Goal: Task Accomplishment & Management: Manage account settings

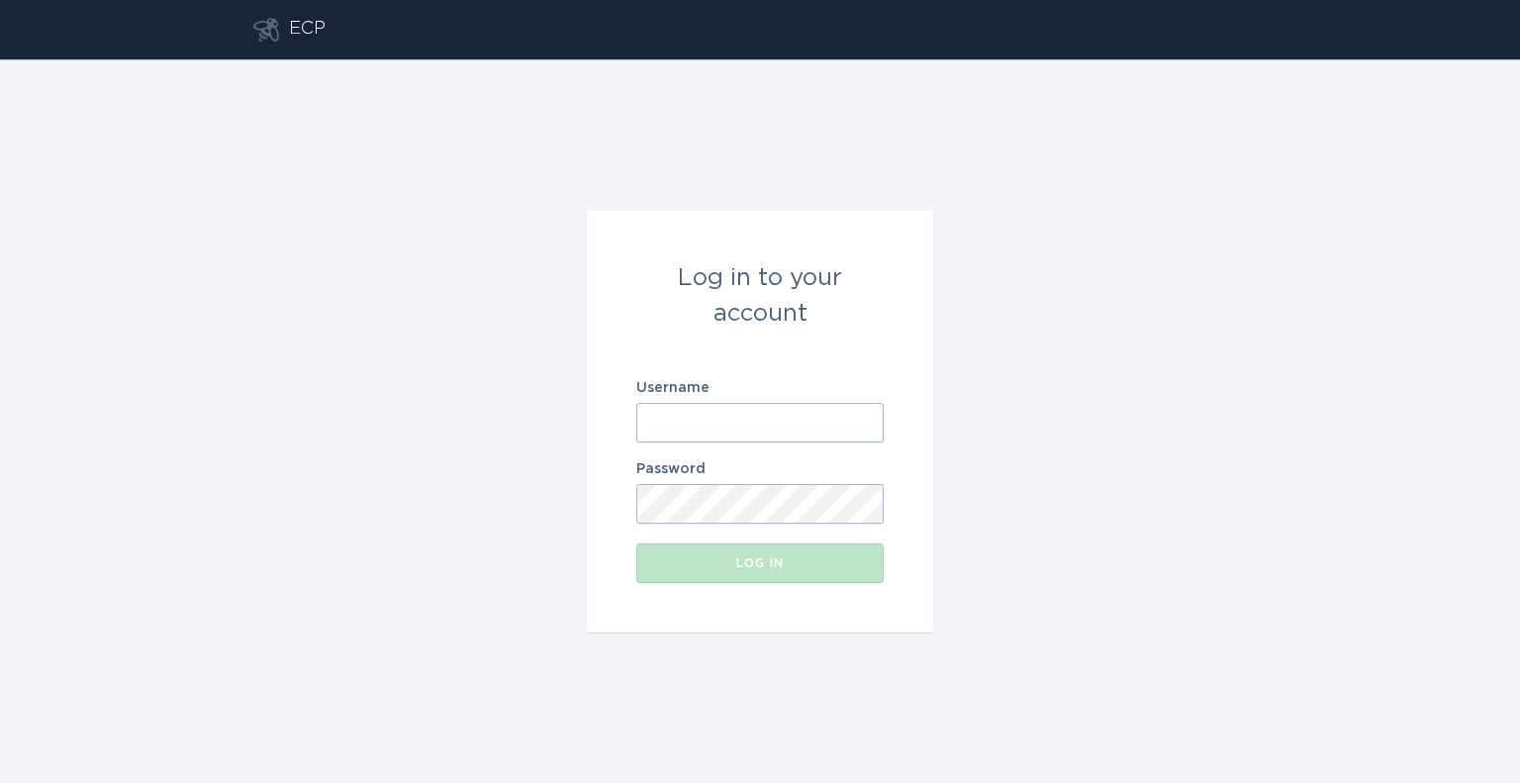
click at [761, 421] on input "Username" at bounding box center [759, 423] width 247 height 40
click at [788, 432] on input "Username" at bounding box center [759, 423] width 247 height 40
paste input "[EMAIL_ADDRESS][DOMAIN_NAME]"
type input "[EMAIL_ADDRESS][DOMAIN_NAME]"
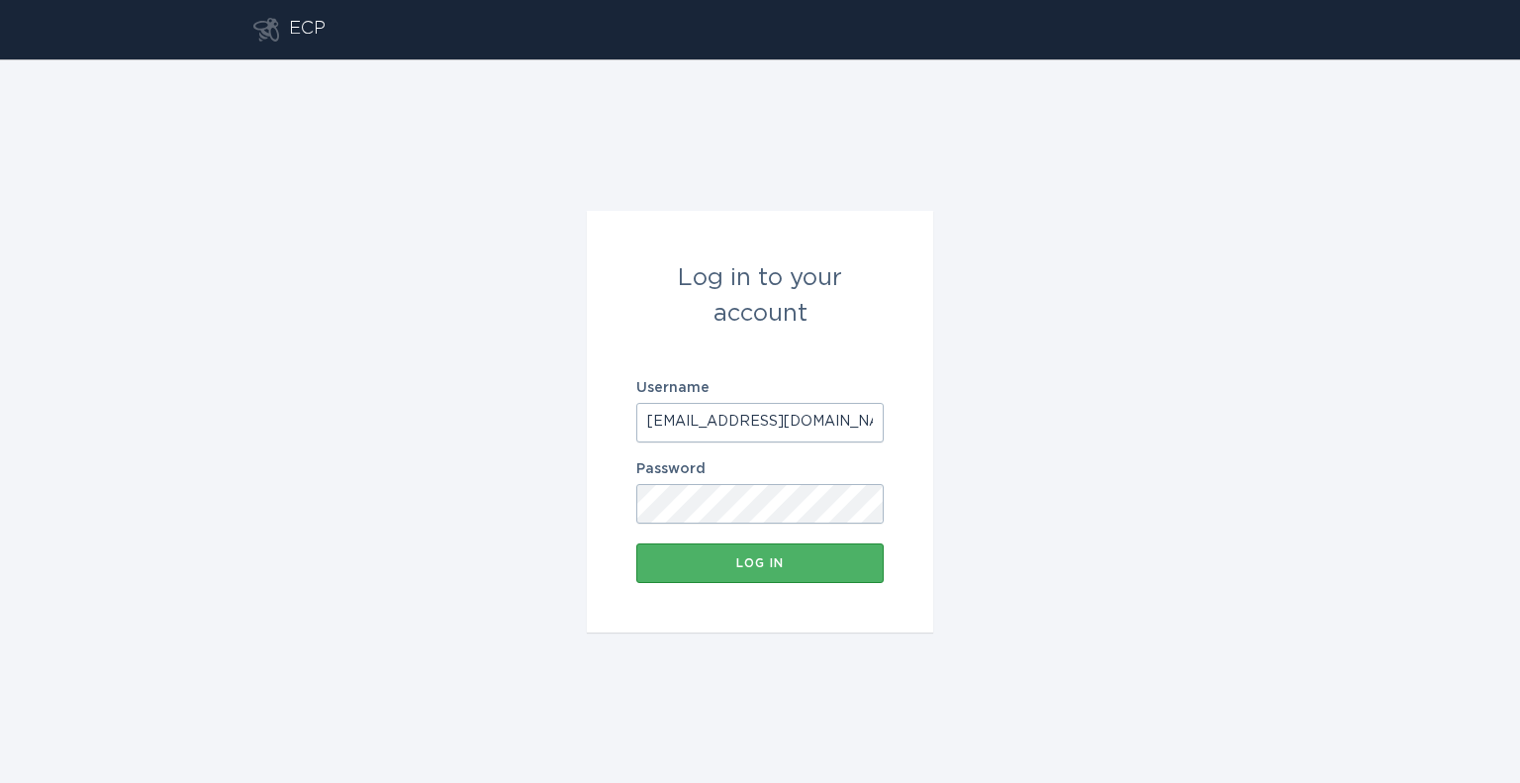
click at [822, 561] on div "Log in" at bounding box center [760, 563] width 228 height 12
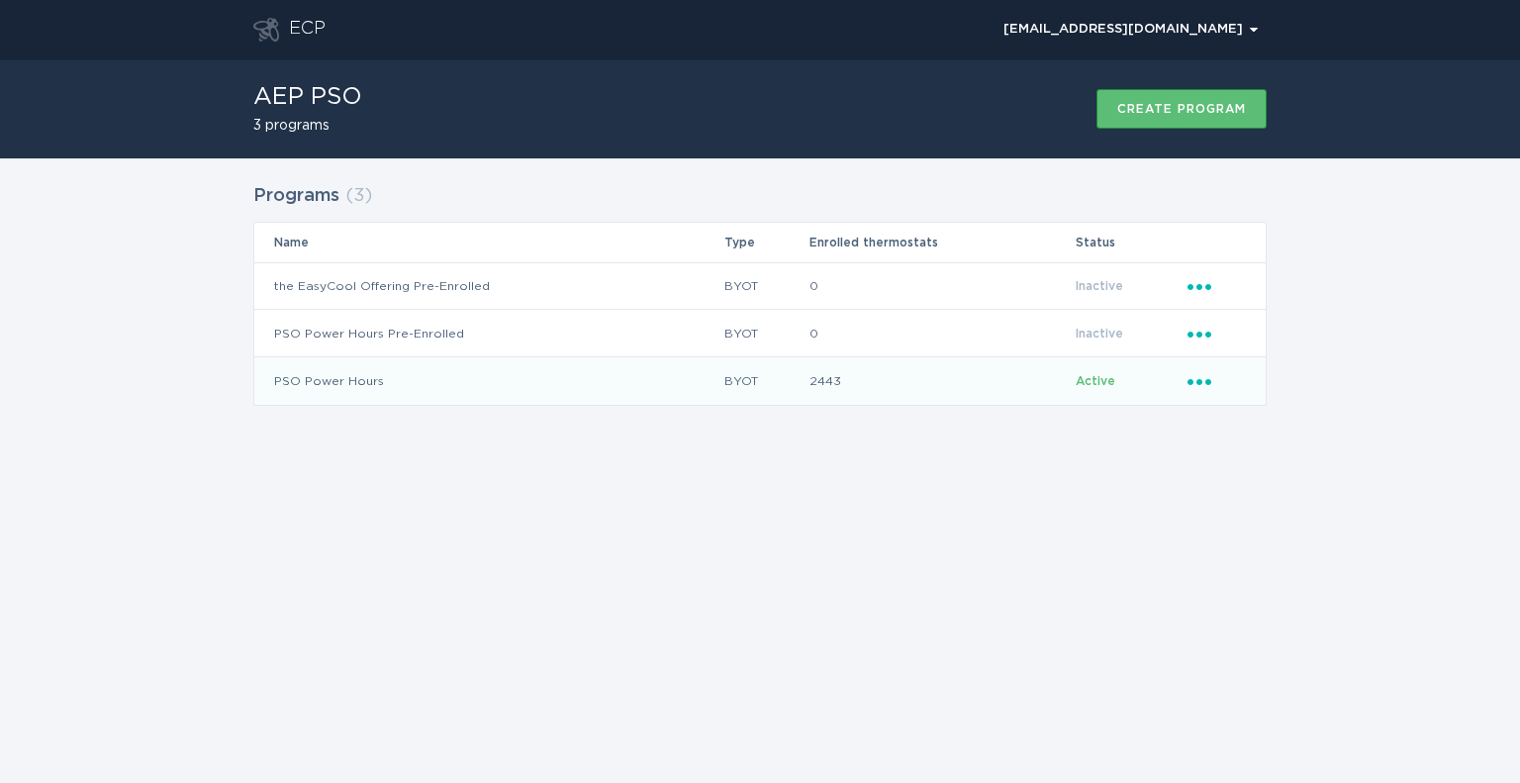
click at [396, 370] on td "PSO Power Hours" at bounding box center [488, 381] width 469 height 48
click at [1197, 371] on icon "Ellipsis" at bounding box center [1202, 378] width 28 height 17
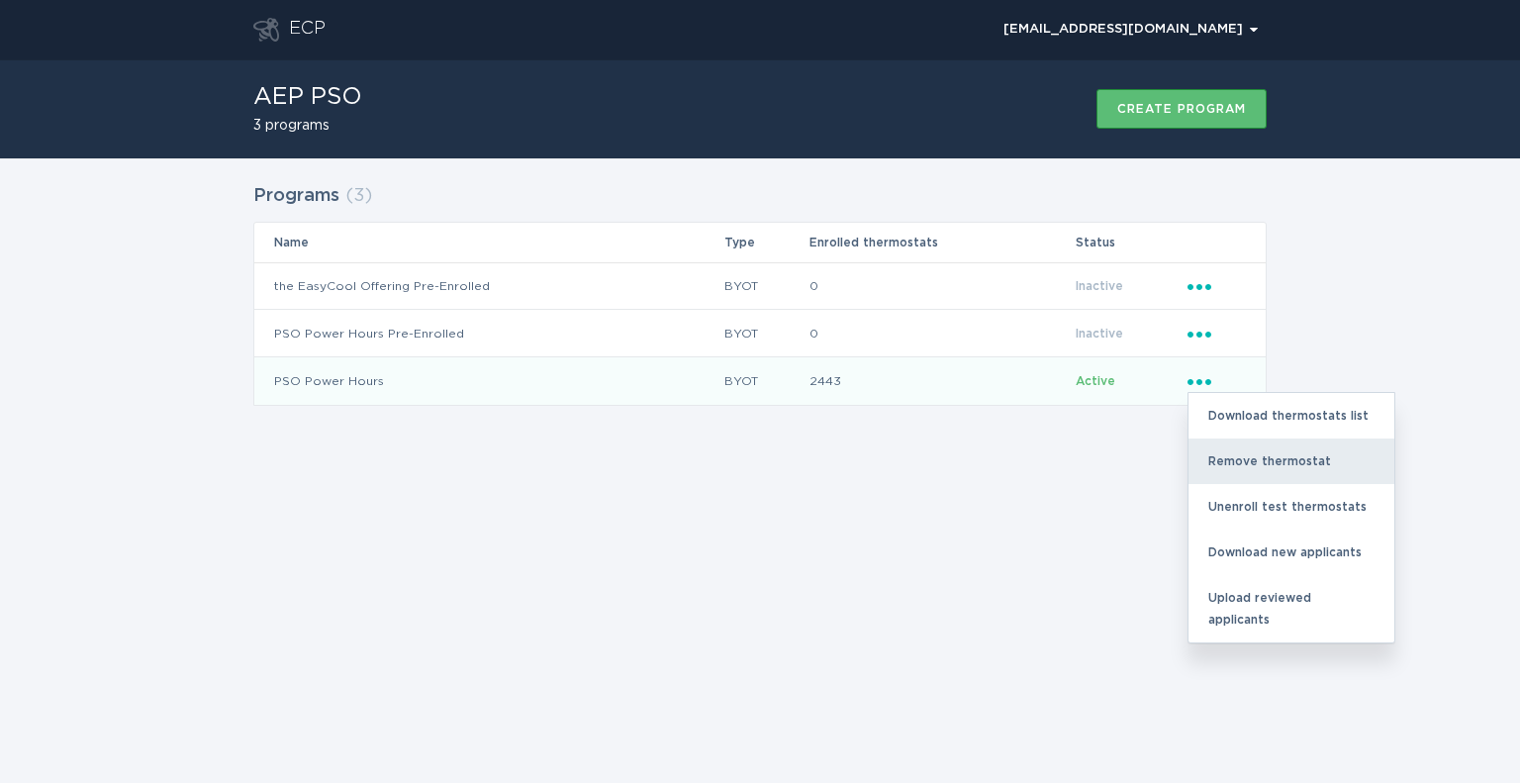
click at [1234, 452] on div "Remove thermostat" at bounding box center [1292, 461] width 206 height 46
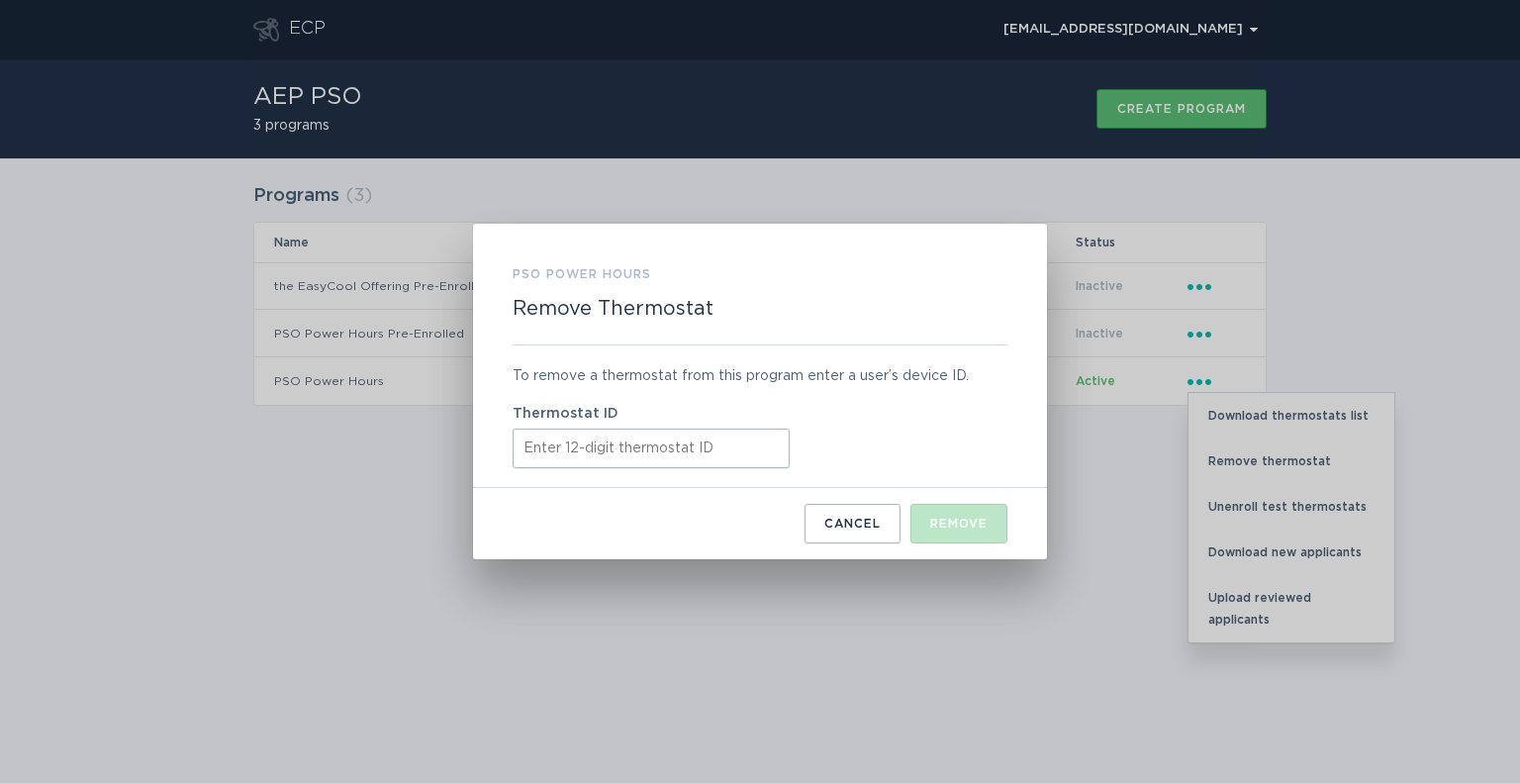
click at [662, 455] on input "Thermostat ID" at bounding box center [651, 449] width 277 height 40
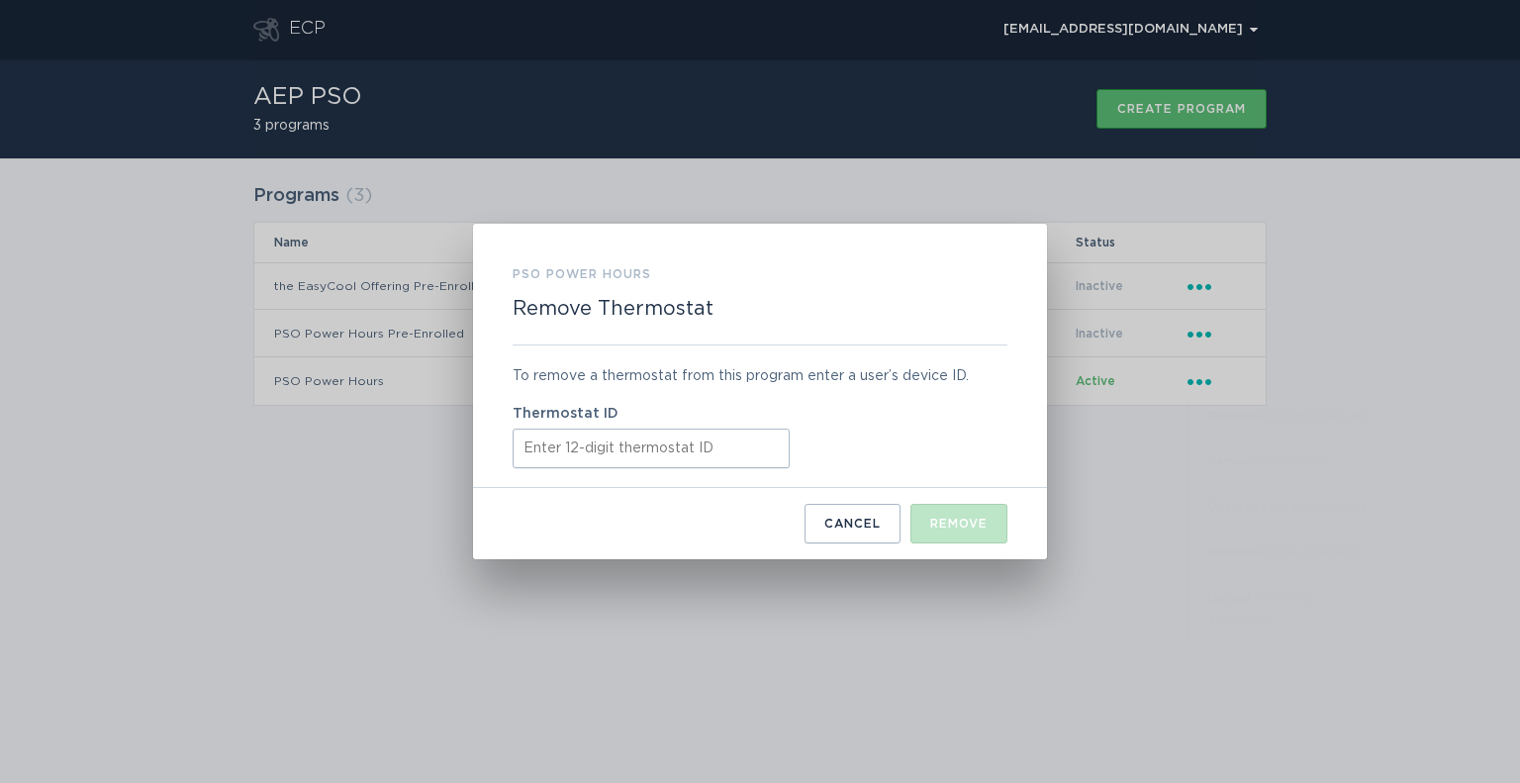
paste input "421810202321"
type input "421810202321"
click at [947, 518] on div "Remove" at bounding box center [958, 524] width 57 height 12
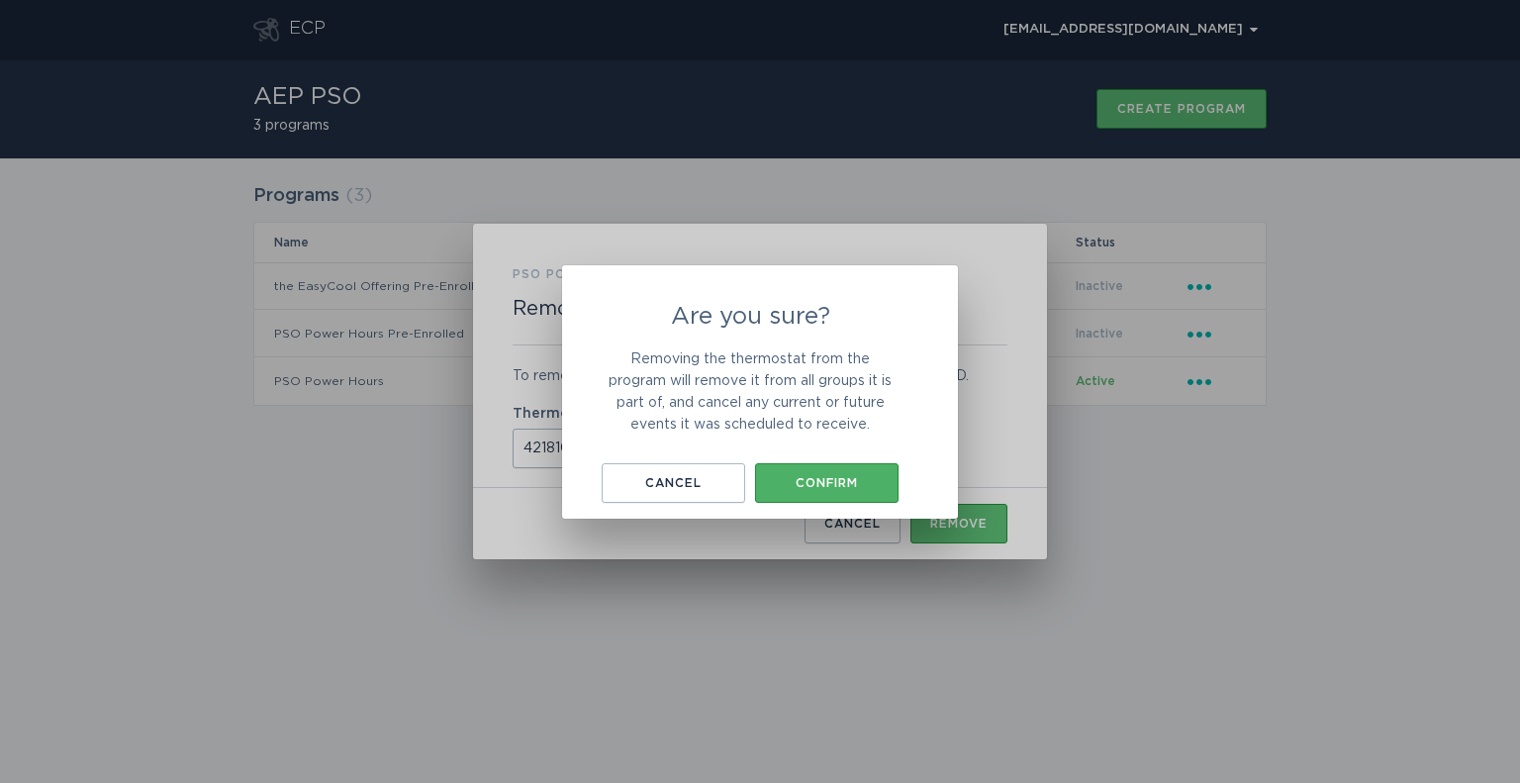
click at [860, 475] on button "Confirm" at bounding box center [827, 483] width 144 height 40
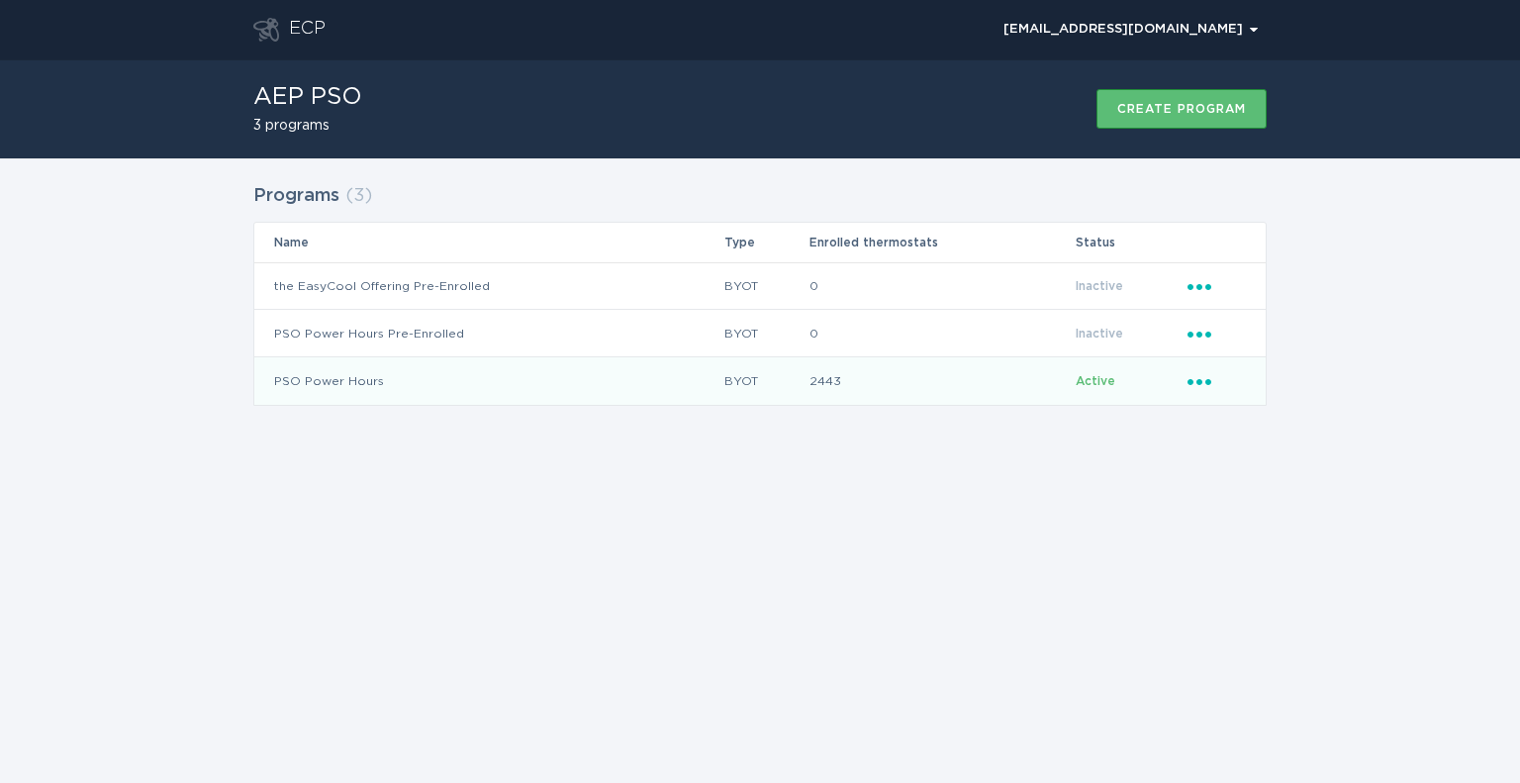
click at [1203, 373] on icon "Ellipsis" at bounding box center [1202, 378] width 28 height 17
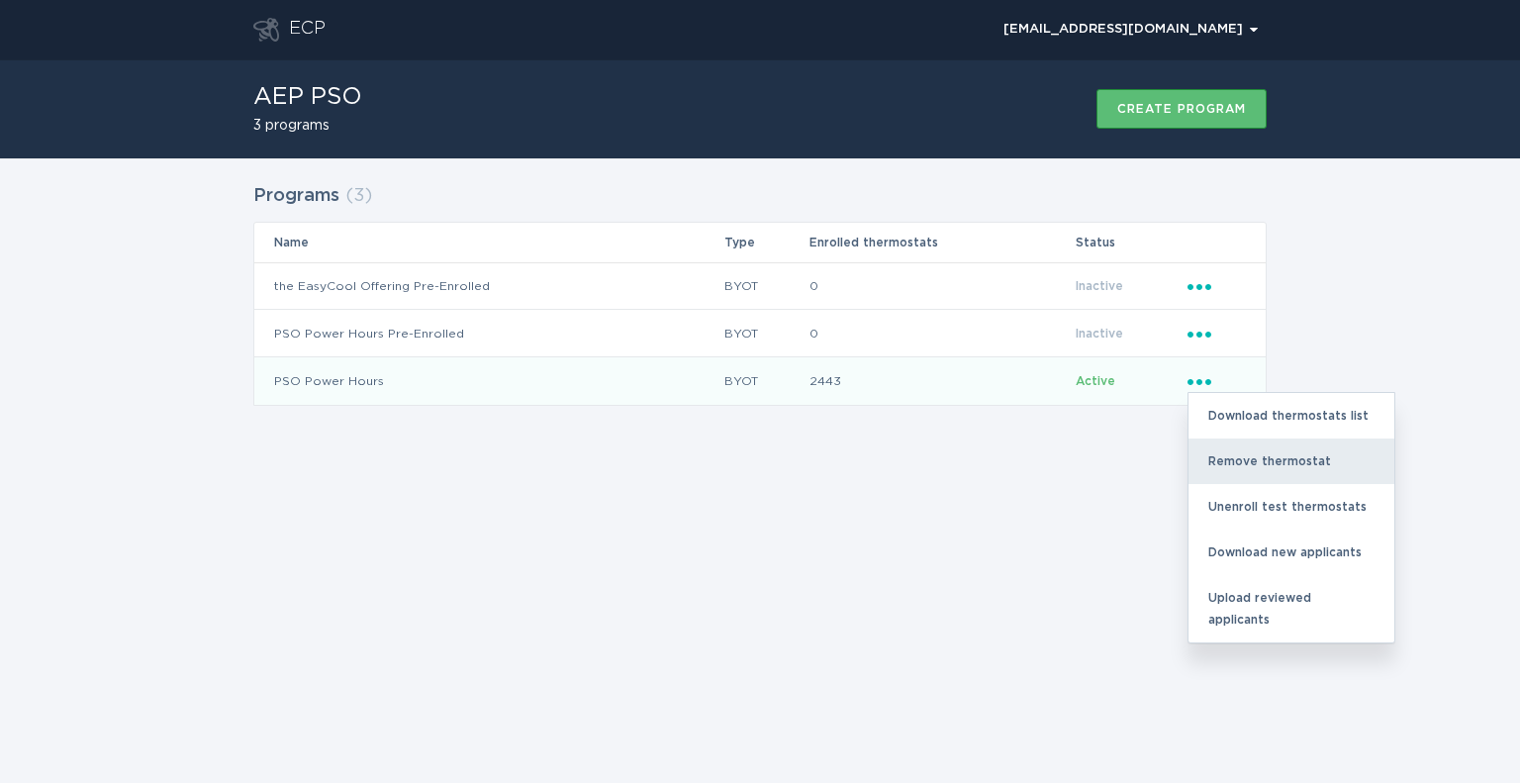
click at [1219, 455] on div "Remove thermostat" at bounding box center [1292, 461] width 206 height 46
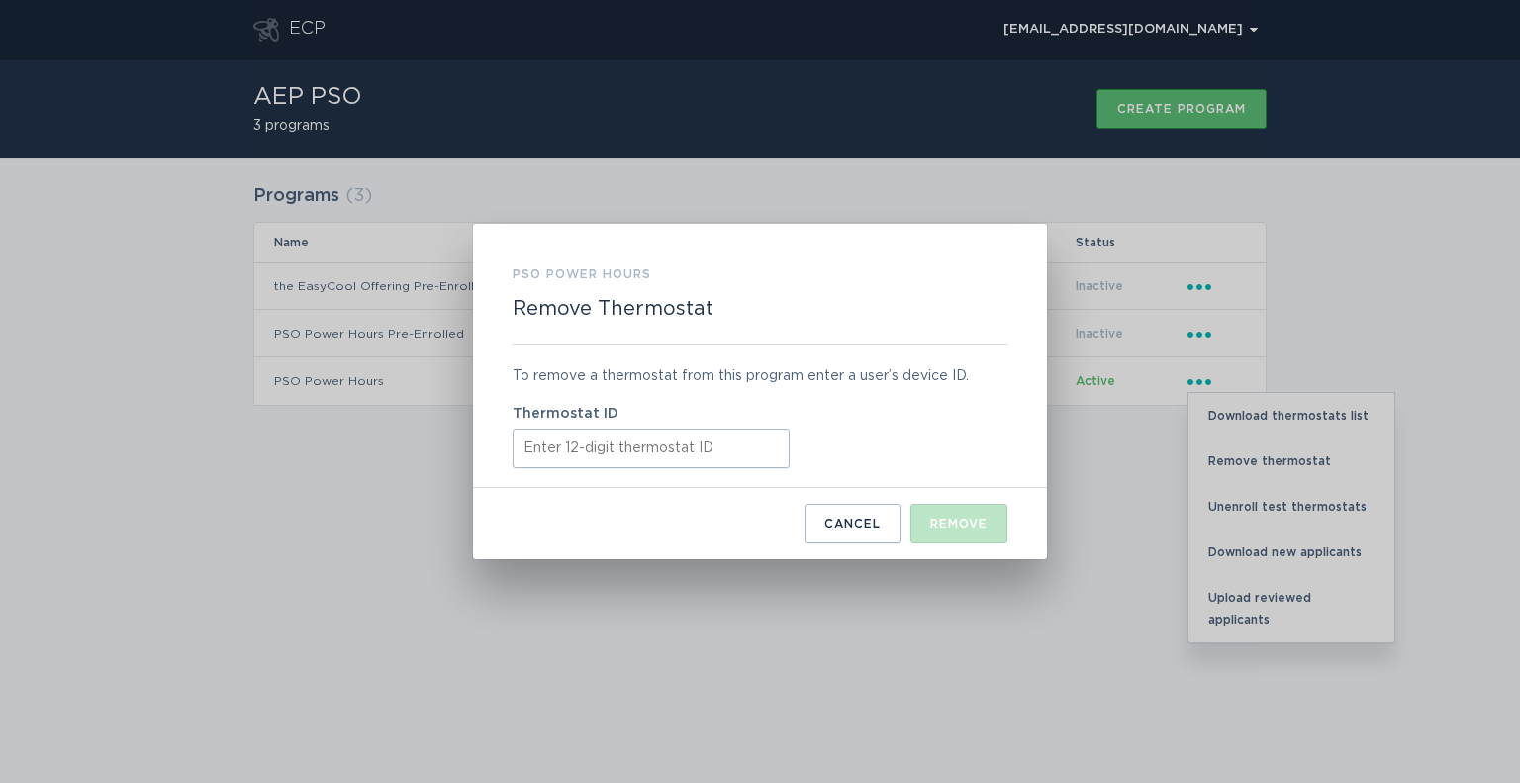
click at [673, 451] on input "Thermostat ID" at bounding box center [651, 449] width 277 height 40
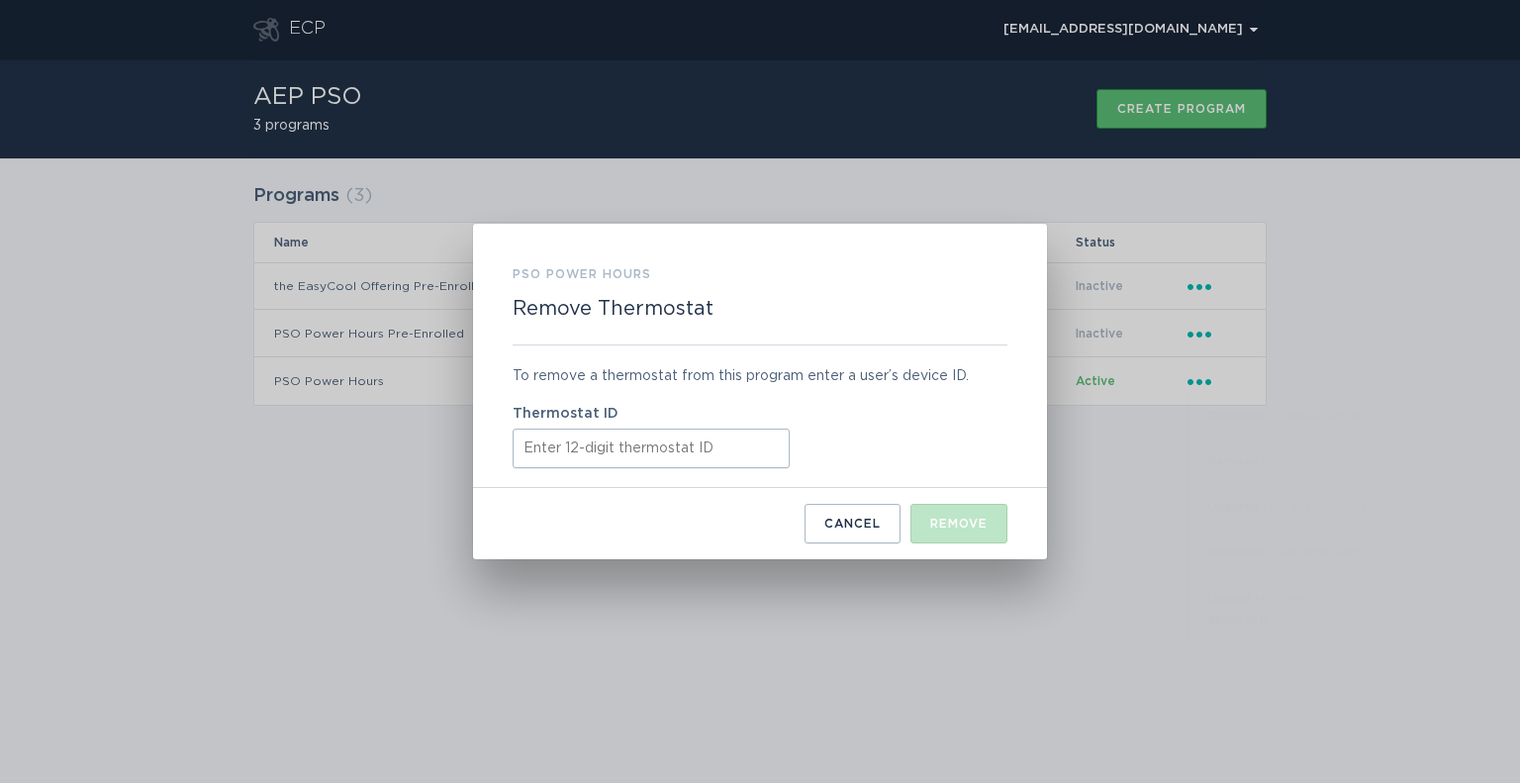
paste input "421835143500"
type input "421835143500"
click at [944, 521] on div "Remove" at bounding box center [958, 524] width 57 height 12
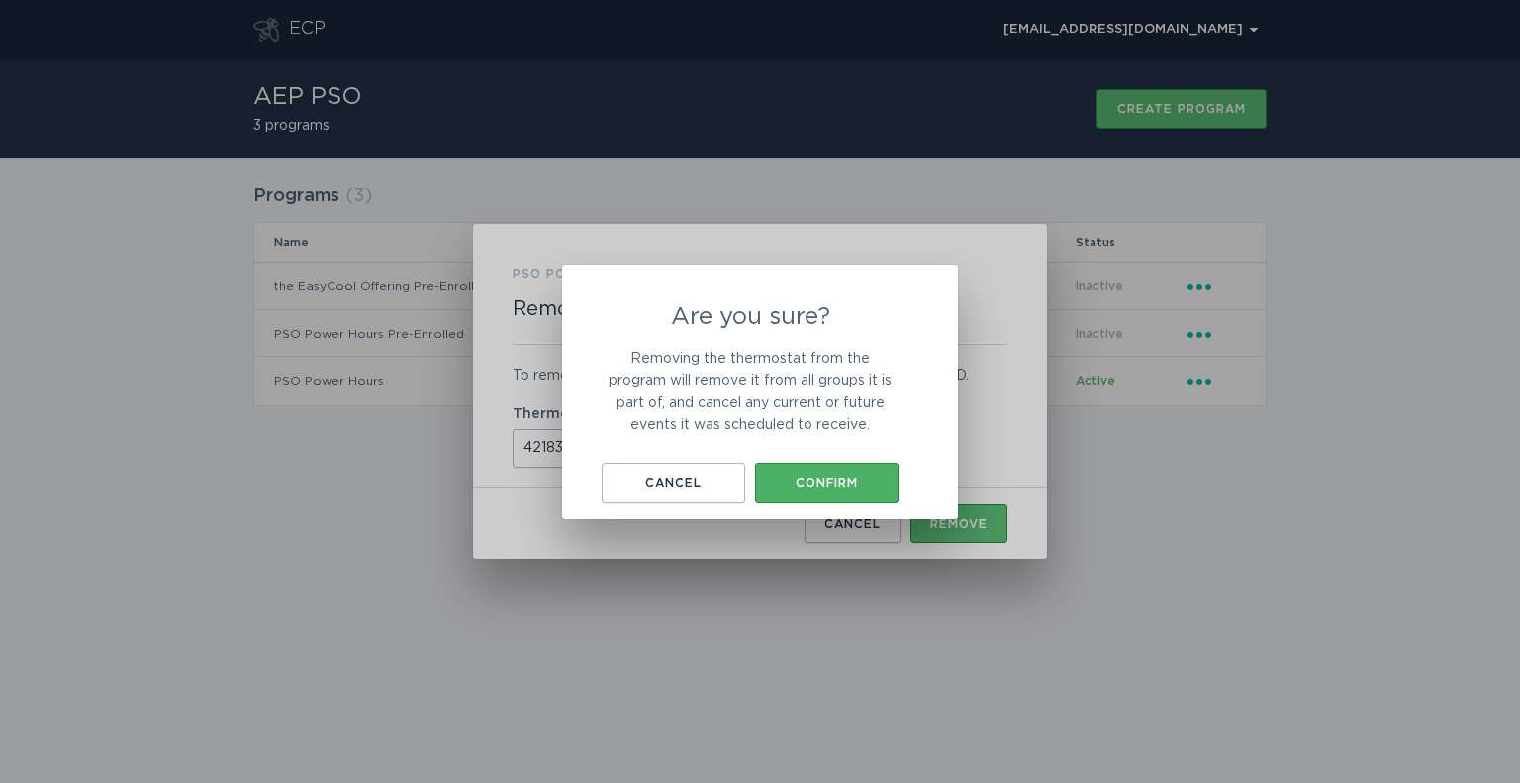
click at [875, 474] on button "Confirm" at bounding box center [827, 483] width 144 height 40
